Goal: Communication & Community: Answer question/provide support

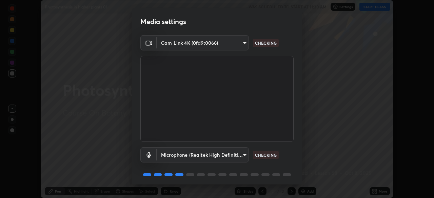
scroll to position [24, 0]
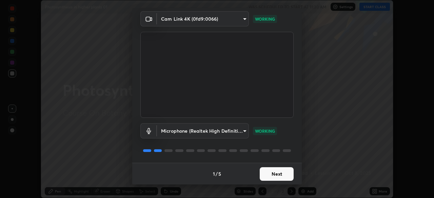
click at [276, 175] on button "Next" at bounding box center [277, 174] width 34 height 14
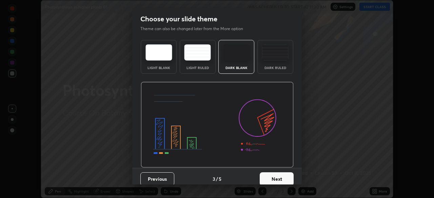
click at [274, 173] on button "Next" at bounding box center [277, 180] width 34 height 14
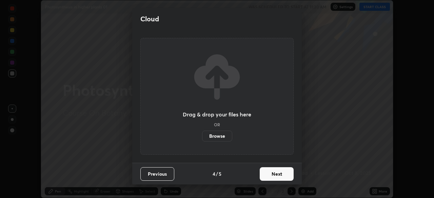
click at [277, 174] on button "Next" at bounding box center [277, 174] width 34 height 14
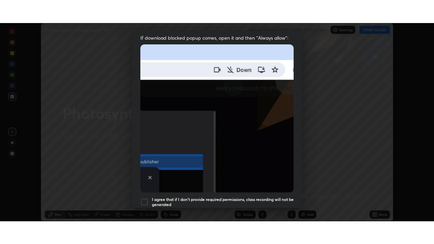
scroll to position [162, 0]
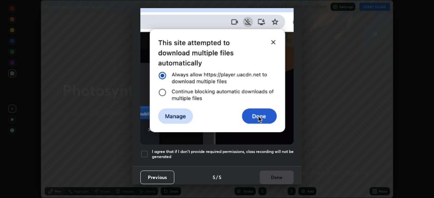
click at [144, 152] on div at bounding box center [144, 154] width 8 height 8
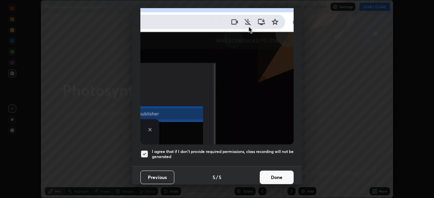
click at [272, 172] on button "Done" at bounding box center [277, 178] width 34 height 14
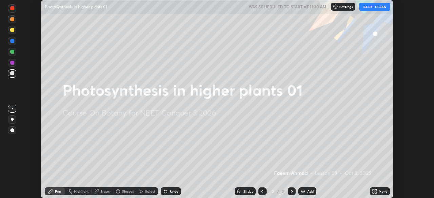
click at [374, 192] on icon at bounding box center [374, 191] width 5 height 5
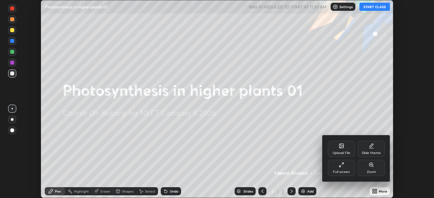
click at [344, 170] on div "Full screen" at bounding box center [341, 168] width 27 height 16
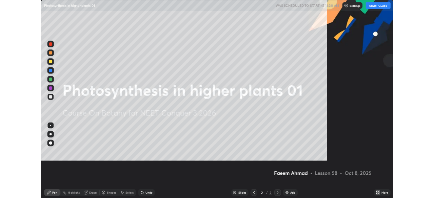
scroll to position [244, 434]
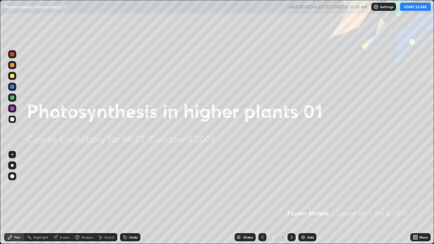
click at [409, 9] on button "START CLASS" at bounding box center [415, 7] width 31 height 8
click at [302, 198] on img at bounding box center [302, 237] width 5 height 5
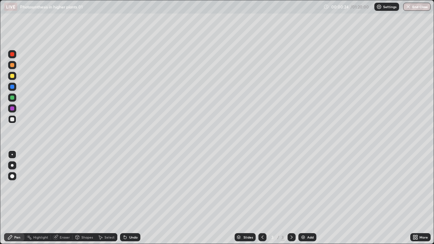
click at [13, 76] on div at bounding box center [12, 76] width 4 height 4
click at [15, 117] on div at bounding box center [12, 119] width 8 height 8
click at [129, 198] on div "Undo" at bounding box center [130, 237] width 20 height 8
click at [139, 198] on div "Undo" at bounding box center [130, 237] width 20 height 8
click at [304, 198] on img at bounding box center [302, 237] width 5 height 5
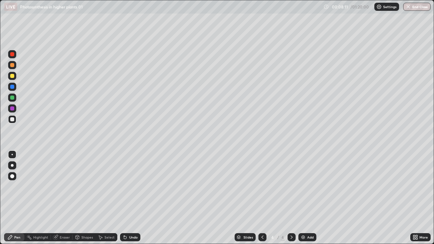
click at [136, 198] on div "Undo" at bounding box center [128, 238] width 23 height 14
click at [134, 198] on div "Undo" at bounding box center [130, 237] width 20 height 8
click at [137, 198] on div "Undo" at bounding box center [130, 237] width 20 height 8
click at [139, 198] on div "Undo" at bounding box center [130, 237] width 20 height 8
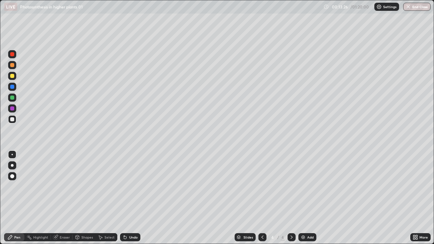
click at [65, 198] on div "Eraser" at bounding box center [65, 237] width 10 height 3
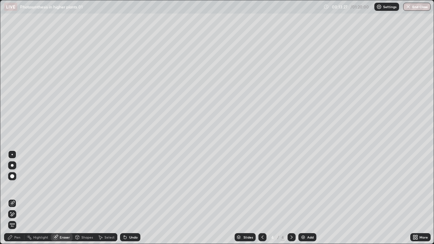
click at [16, 198] on div at bounding box center [12, 214] width 8 height 8
click at [17, 198] on div "Pen" at bounding box center [14, 237] width 20 height 8
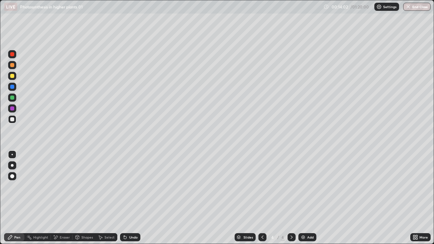
click at [66, 198] on div "Eraser" at bounding box center [65, 237] width 10 height 3
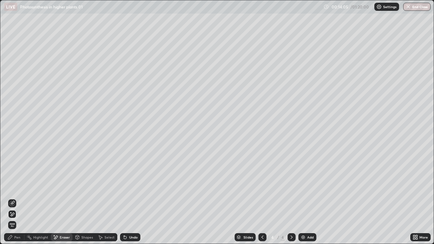
click at [19, 198] on div "Pen" at bounding box center [17, 237] width 6 height 3
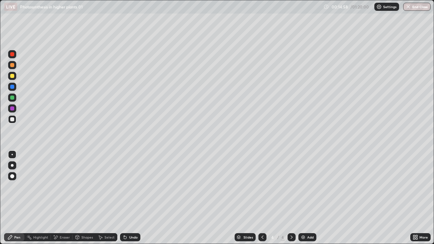
click at [15, 78] on div at bounding box center [12, 76] width 8 height 8
click at [129, 198] on div "Undo" at bounding box center [133, 237] width 8 height 3
click at [416, 198] on icon at bounding box center [417, 236] width 2 height 2
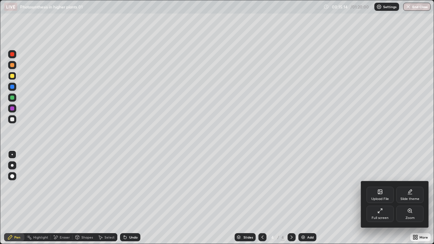
click at [333, 198] on div at bounding box center [217, 122] width 434 height 244
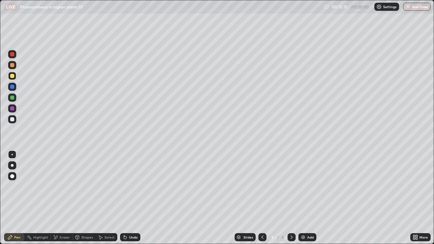
click at [415, 198] on icon at bounding box center [415, 237] width 5 height 5
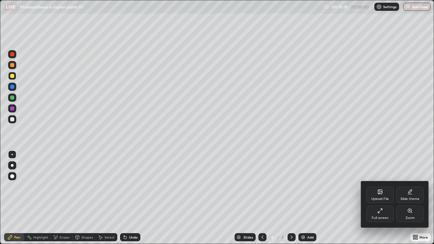
click at [308, 198] on div at bounding box center [217, 122] width 434 height 244
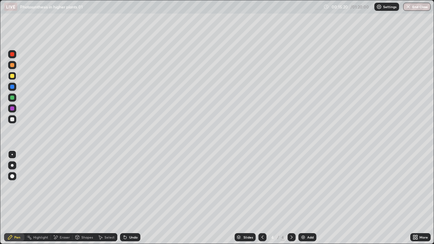
click at [291, 198] on icon at bounding box center [291, 237] width 5 height 5
click at [304, 198] on img at bounding box center [302, 237] width 5 height 5
click at [124, 198] on icon at bounding box center [124, 236] width 1 height 1
click at [130, 198] on div "Undo" at bounding box center [133, 237] width 8 height 3
click at [129, 198] on div "Undo" at bounding box center [133, 237] width 8 height 3
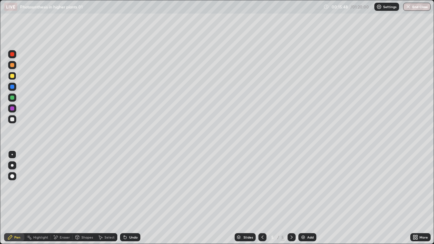
click at [14, 117] on div at bounding box center [12, 119] width 8 height 8
click at [15, 99] on div at bounding box center [12, 98] width 8 height 8
click at [128, 198] on div "Undo" at bounding box center [130, 237] width 20 height 8
click at [12, 118] on div at bounding box center [12, 119] width 4 height 4
click at [13, 97] on div at bounding box center [12, 98] width 4 height 4
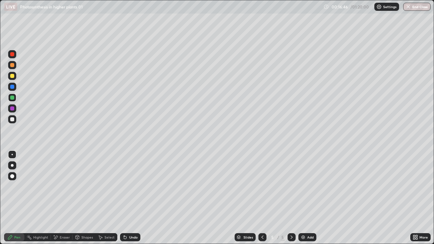
click at [15, 120] on div at bounding box center [12, 119] width 8 height 8
click at [13, 76] on div at bounding box center [12, 76] width 4 height 4
click at [313, 198] on div "Add" at bounding box center [310, 237] width 6 height 3
click at [15, 121] on div at bounding box center [12, 119] width 8 height 8
click at [14, 97] on div at bounding box center [12, 98] width 4 height 4
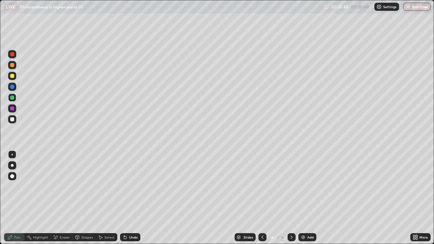
click at [13, 118] on div at bounding box center [12, 119] width 4 height 4
click at [13, 76] on div at bounding box center [12, 76] width 4 height 4
click at [15, 119] on div at bounding box center [12, 119] width 8 height 8
click at [12, 99] on div at bounding box center [12, 98] width 4 height 4
click at [15, 118] on div at bounding box center [12, 119] width 8 height 8
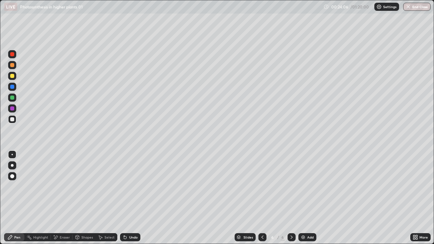
click at [303, 198] on img at bounding box center [302, 237] width 5 height 5
click at [13, 76] on div at bounding box center [12, 76] width 4 height 4
click at [15, 117] on div at bounding box center [12, 119] width 8 height 8
click at [130, 198] on div "Undo" at bounding box center [130, 237] width 20 height 8
click at [303, 198] on img at bounding box center [302, 237] width 5 height 5
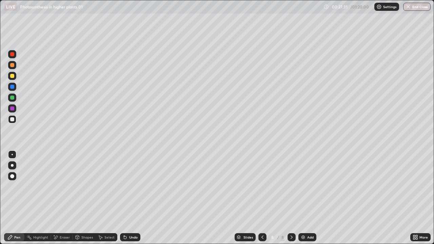
click at [12, 75] on div at bounding box center [12, 76] width 4 height 4
click at [126, 198] on icon at bounding box center [124, 237] width 5 height 5
click at [128, 198] on div "Undo" at bounding box center [130, 237] width 20 height 8
click at [14, 120] on div at bounding box center [12, 119] width 4 height 4
click at [13, 65] on div at bounding box center [12, 65] width 4 height 4
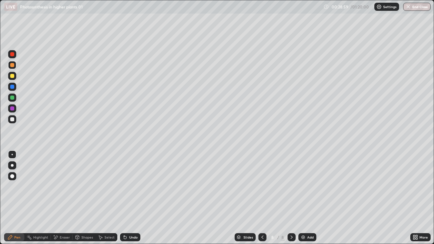
click at [14, 55] on div at bounding box center [12, 54] width 4 height 4
click at [130, 198] on div "Undo" at bounding box center [133, 237] width 8 height 3
click at [12, 119] on div at bounding box center [12, 119] width 4 height 4
click at [13, 97] on div at bounding box center [12, 98] width 4 height 4
click at [14, 120] on div at bounding box center [12, 119] width 4 height 4
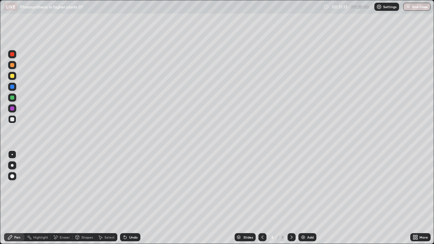
click at [13, 66] on div at bounding box center [12, 65] width 4 height 4
click at [12, 119] on div at bounding box center [12, 119] width 4 height 4
click at [13, 98] on div at bounding box center [12, 98] width 4 height 4
click at [15, 118] on div at bounding box center [12, 119] width 8 height 8
click at [13, 66] on div at bounding box center [12, 65] width 4 height 4
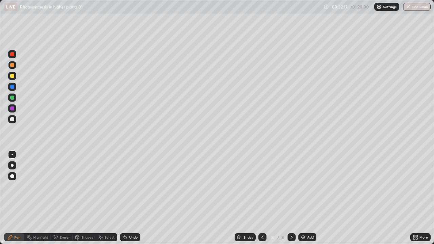
click at [12, 118] on div at bounding box center [12, 119] width 4 height 4
click at [305, 198] on div "Add" at bounding box center [307, 237] width 18 height 8
click at [13, 75] on div at bounding box center [12, 76] width 4 height 4
click at [131, 198] on div "Undo" at bounding box center [133, 237] width 8 height 3
click at [13, 118] on div at bounding box center [12, 119] width 4 height 4
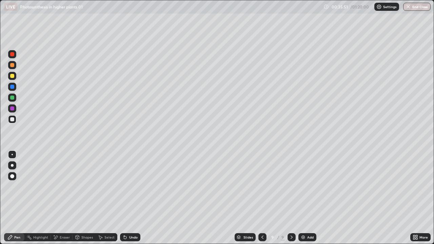
click at [138, 198] on div "Undo" at bounding box center [130, 237] width 20 height 8
click at [12, 99] on div at bounding box center [12, 98] width 4 height 4
click at [15, 119] on div at bounding box center [12, 119] width 8 height 8
click at [135, 198] on div "Undo" at bounding box center [130, 237] width 20 height 8
click at [311, 198] on div "Add" at bounding box center [310, 237] width 6 height 3
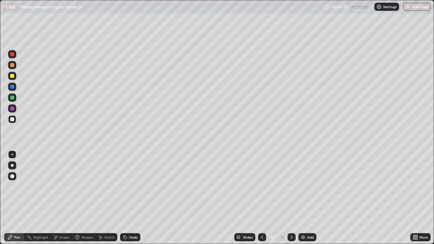
click at [15, 78] on div at bounding box center [12, 76] width 8 height 8
click at [16, 119] on div at bounding box center [12, 119] width 8 height 8
click at [15, 76] on div at bounding box center [12, 76] width 8 height 8
click at [14, 119] on div at bounding box center [12, 119] width 4 height 4
click at [314, 198] on div "Add" at bounding box center [307, 237] width 18 height 8
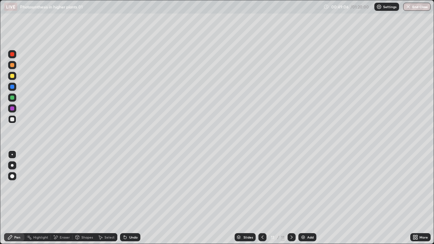
click at [13, 76] on div at bounding box center [12, 76] width 4 height 4
click at [125, 198] on icon at bounding box center [125, 237] width 3 height 3
click at [137, 198] on div "Undo" at bounding box center [133, 237] width 8 height 3
click at [13, 121] on div at bounding box center [12, 119] width 4 height 4
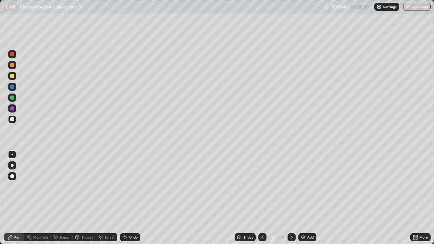
click at [137, 198] on div "Undo" at bounding box center [130, 237] width 20 height 8
click at [301, 198] on img at bounding box center [302, 237] width 5 height 5
click at [13, 78] on div at bounding box center [12, 76] width 4 height 4
click at [14, 120] on div at bounding box center [12, 119] width 4 height 4
click at [15, 119] on div at bounding box center [12, 119] width 8 height 8
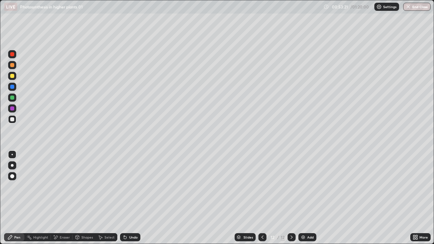
click at [13, 97] on div at bounding box center [12, 98] width 4 height 4
click at [132, 198] on div "Undo" at bounding box center [133, 237] width 8 height 3
click at [12, 122] on div at bounding box center [12, 119] width 8 height 8
click at [15, 66] on div at bounding box center [12, 65] width 8 height 8
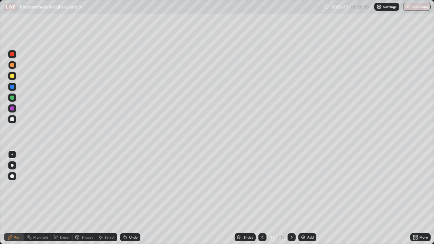
click at [14, 67] on div at bounding box center [12, 65] width 8 height 8
click at [12, 119] on div at bounding box center [12, 119] width 4 height 4
click at [308, 198] on div "Add" at bounding box center [310, 237] width 6 height 3
click at [14, 77] on div at bounding box center [12, 76] width 4 height 4
click at [13, 119] on div at bounding box center [12, 119] width 4 height 4
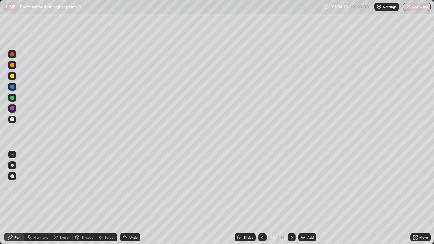
click at [10, 75] on div at bounding box center [12, 76] width 4 height 4
click at [12, 118] on div at bounding box center [12, 119] width 4 height 4
click at [13, 99] on div at bounding box center [12, 98] width 4 height 4
click at [13, 121] on div at bounding box center [12, 119] width 4 height 4
click at [131, 198] on div "Undo" at bounding box center [133, 237] width 8 height 3
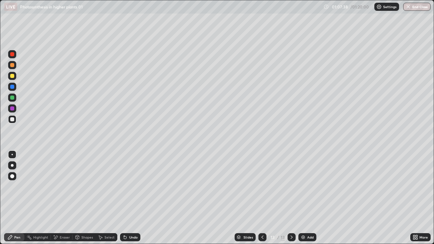
click at [130, 198] on div "Undo" at bounding box center [133, 237] width 8 height 3
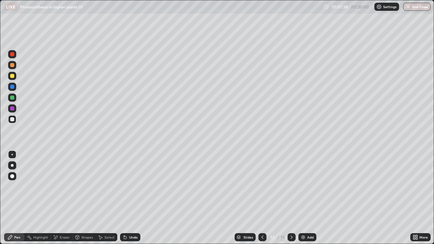
click at [130, 198] on div "Undo" at bounding box center [133, 237] width 8 height 3
click at [128, 198] on div "Undo" at bounding box center [130, 237] width 20 height 8
click at [12, 97] on div at bounding box center [12, 98] width 4 height 4
click at [12, 121] on div at bounding box center [12, 119] width 4 height 4
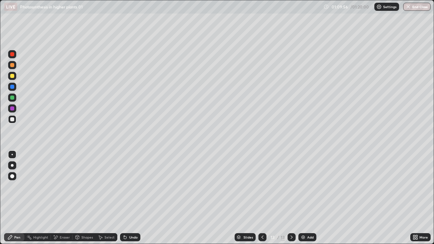
click at [315, 198] on div "Add" at bounding box center [307, 237] width 18 height 8
click at [15, 98] on div at bounding box center [12, 98] width 8 height 8
click at [14, 119] on div at bounding box center [12, 119] width 4 height 4
click at [62, 198] on div "Eraser" at bounding box center [65, 237] width 10 height 3
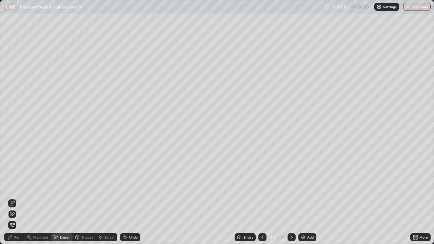
click at [12, 198] on icon at bounding box center [13, 202] width 4 height 3
click at [19, 198] on div "Pen" at bounding box center [17, 237] width 6 height 3
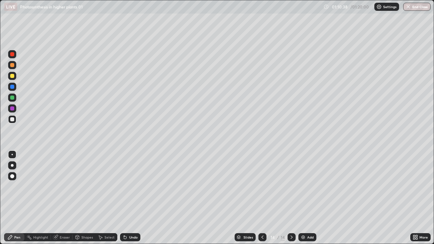
click at [14, 75] on div at bounding box center [12, 76] width 4 height 4
click at [14, 66] on div at bounding box center [12, 65] width 4 height 4
click at [12, 118] on div at bounding box center [12, 119] width 4 height 4
click at [12, 76] on div at bounding box center [12, 76] width 4 height 4
click at [15, 120] on div at bounding box center [12, 119] width 8 height 8
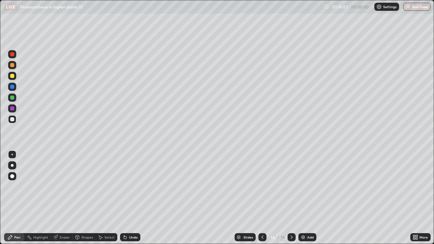
click at [15, 77] on div at bounding box center [12, 76] width 8 height 8
click at [418, 7] on button "End Class" at bounding box center [417, 7] width 27 height 8
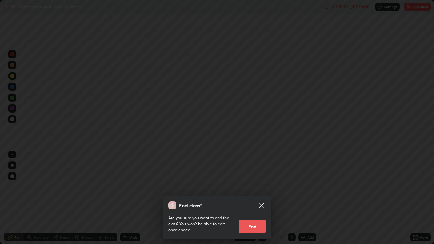
click at [262, 198] on button "End" at bounding box center [252, 227] width 27 height 14
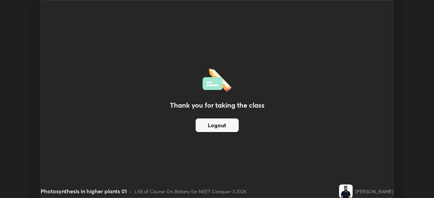
scroll to position [33708, 33472]
